Goal: Navigation & Orientation: Find specific page/section

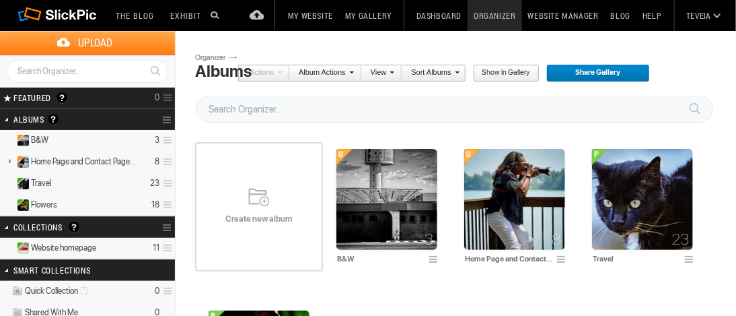
click at [51, 247] on span "Website homepage" at bounding box center [63, 247] width 65 height 11
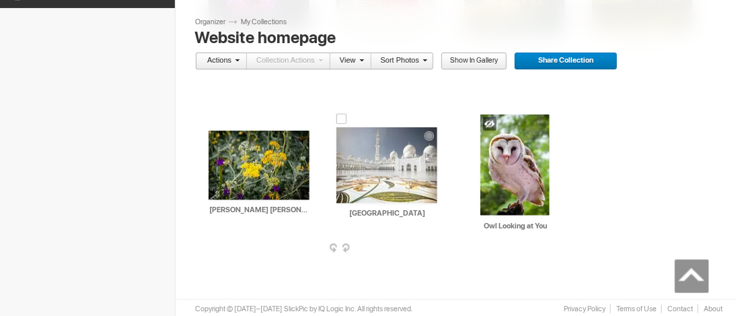
scroll to position [425, 0]
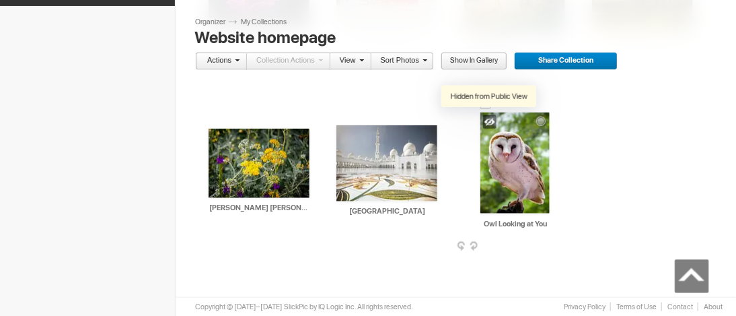
click at [489, 122] on div at bounding box center [489, 121] width 13 height 13
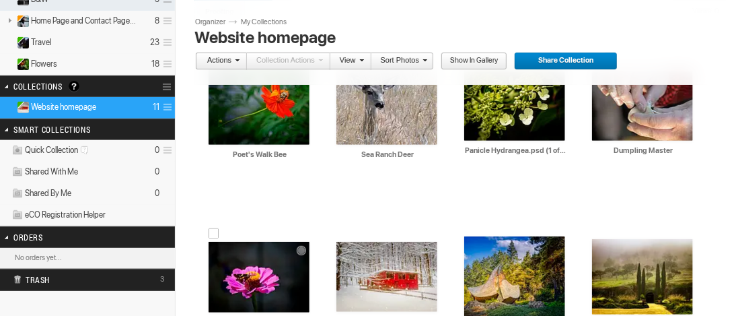
scroll to position [0, 0]
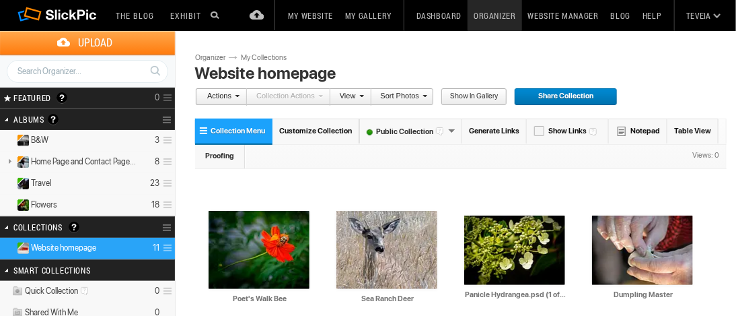
click at [323, 15] on link "My Website" at bounding box center [310, 15] width 57 height 31
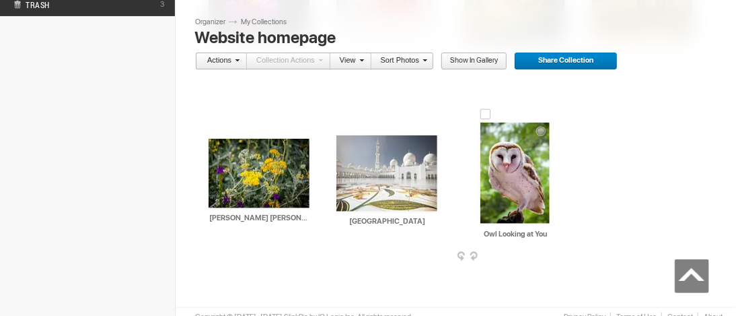
scroll to position [423, 0]
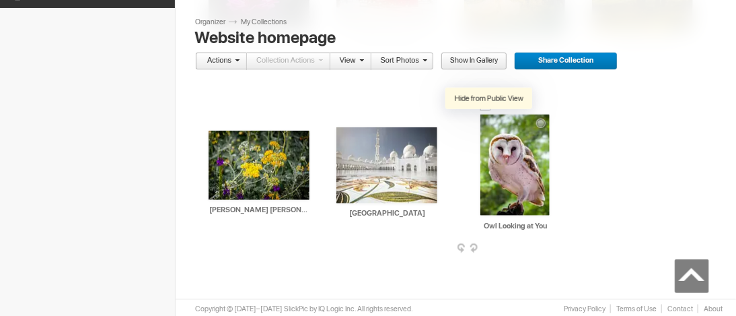
click at [489, 120] on div at bounding box center [489, 123] width 13 height 13
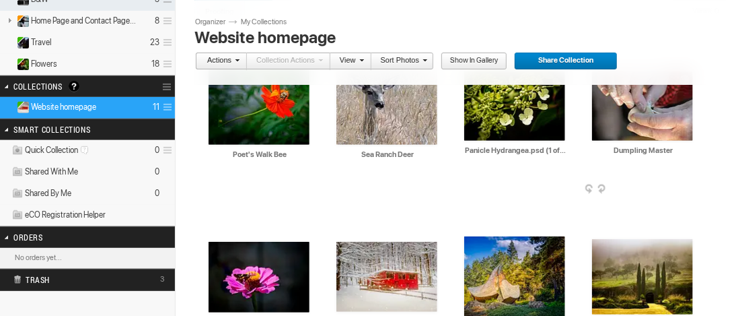
scroll to position [0, 0]
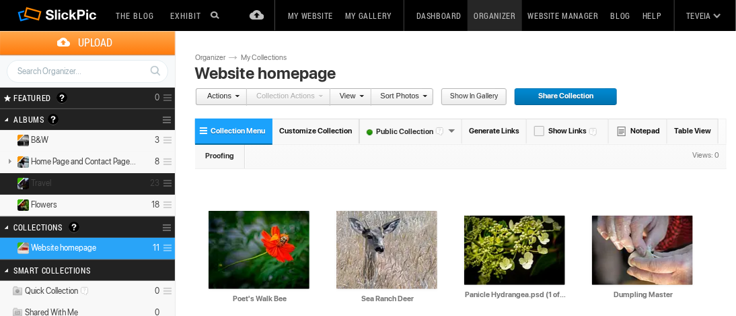
click at [122, 188] on details "Travel 23" at bounding box center [87, 184] width 175 height 22
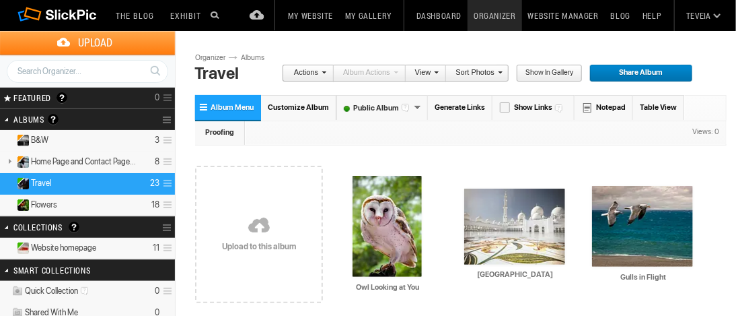
click at [314, 15] on link "My Website" at bounding box center [310, 15] width 57 height 31
